Goal: Transaction & Acquisition: Book appointment/travel/reservation

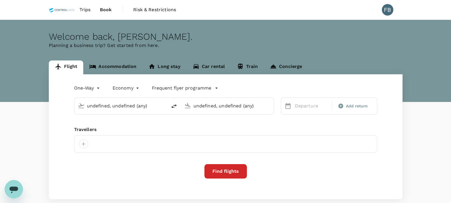
type input "Kota Kinabalu Intl (BKI)"
type input "Kuala Lumpur Intl ([GEOGRAPHIC_DATA])"
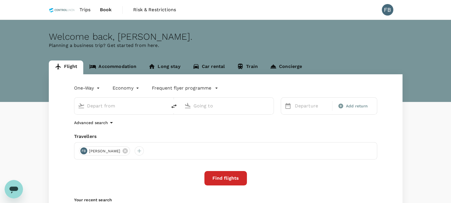
type input "Kota Kinabalu Intl (BKI)"
type input "Kuala Lumpur Intl ([GEOGRAPHIC_DATA])"
click at [134, 106] on input "Kota Kinabalu Intl (BKI)" at bounding box center [121, 105] width 68 height 9
click at [134, 128] on p "Bintulu" at bounding box center [129, 128] width 101 height 6
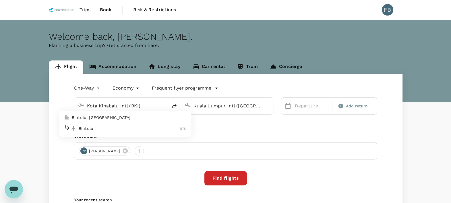
type input "Bintulu (BTU)"
click at [229, 103] on input "Kuala Lumpur Intl ([GEOGRAPHIC_DATA])" at bounding box center [228, 105] width 68 height 9
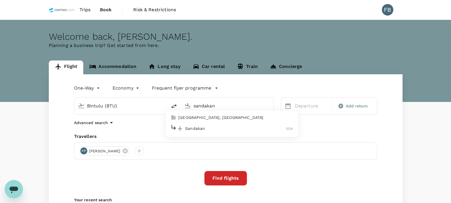
click at [225, 124] on div "Sandakan SDK" at bounding box center [231, 128] width 123 height 9
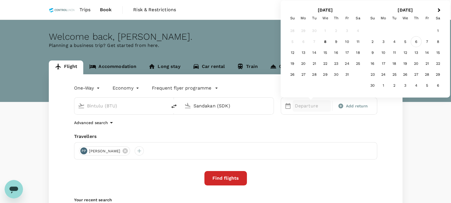
type input "Sandakan (SDK)"
click at [416, 41] on div "6" at bounding box center [416, 41] width 11 height 11
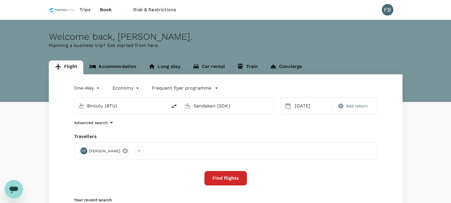
click at [123, 152] on icon at bounding box center [125, 150] width 5 height 5
click at [84, 149] on div at bounding box center [83, 150] width 9 height 9
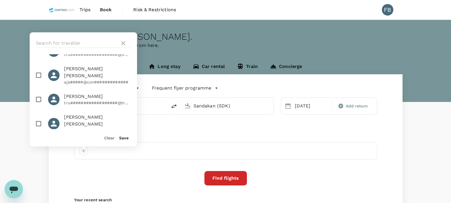
scroll to position [359, 0]
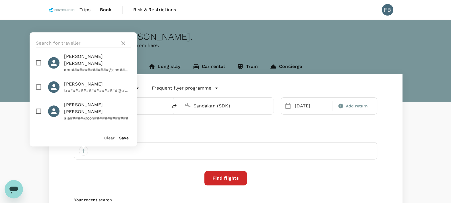
click at [37, 81] on input "checkbox" at bounding box center [38, 87] width 12 height 12
checkbox input "true"
click at [120, 136] on button "Save" at bounding box center [123, 137] width 9 height 5
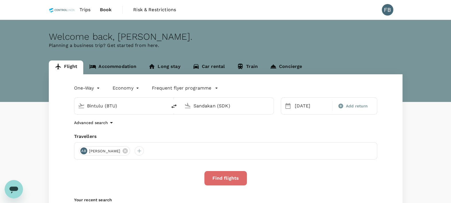
click at [207, 173] on button "Find flights" at bounding box center [226, 178] width 43 height 14
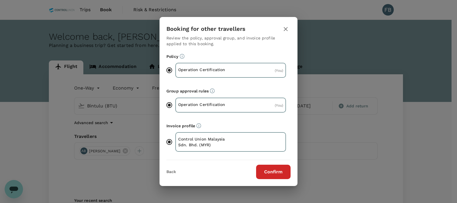
click at [279, 179] on div "Booking for other travellers Review the policy, approval group, and invoice pro…" at bounding box center [228, 101] width 138 height 168
click at [278, 172] on button "Confirm" at bounding box center [273, 171] width 34 height 14
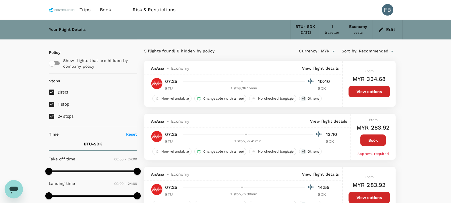
click at [316, 63] on div "AirAsia - Economy View flight details" at bounding box center [243, 68] width 199 height 14
click at [316, 66] on p "View flight details" at bounding box center [320, 68] width 37 height 6
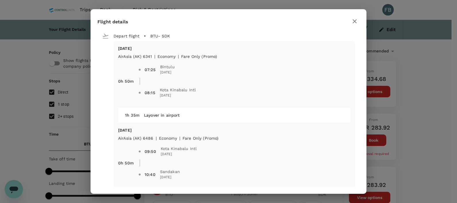
click at [427, 91] on div "Flight details Depart flight BTU - SDK [DATE] AirAsia ([GEOGRAPHIC_DATA]) 6341 …" at bounding box center [228, 101] width 457 height 203
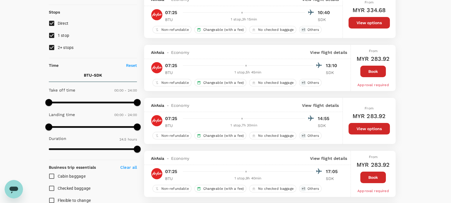
scroll to position [108, 0]
